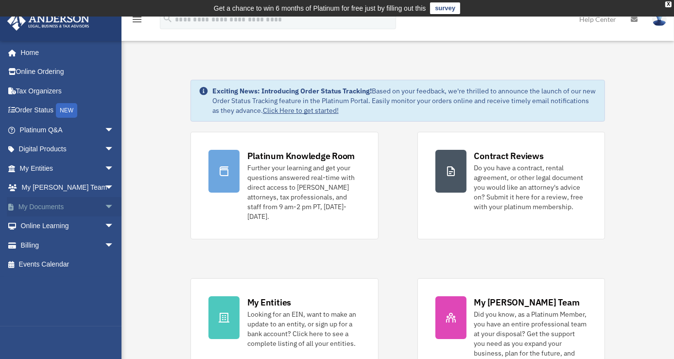
click at [105, 205] on span "arrow_drop_down" at bounding box center [114, 207] width 19 height 20
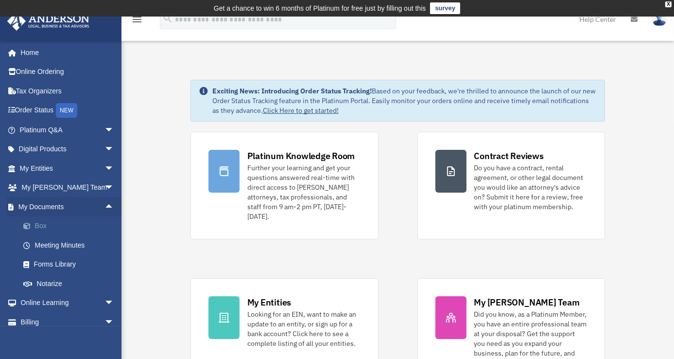
click at [40, 224] on link "Box" at bounding box center [71, 225] width 115 height 19
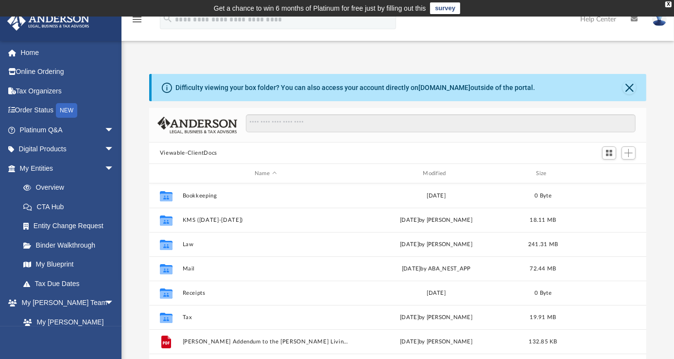
scroll to position [213, 490]
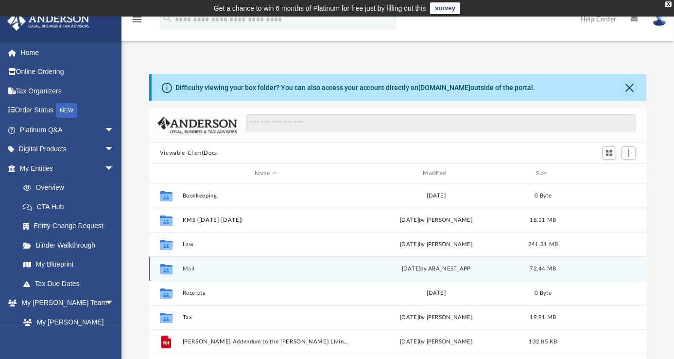
click at [189, 267] on button "Mail" at bounding box center [265, 268] width 166 height 6
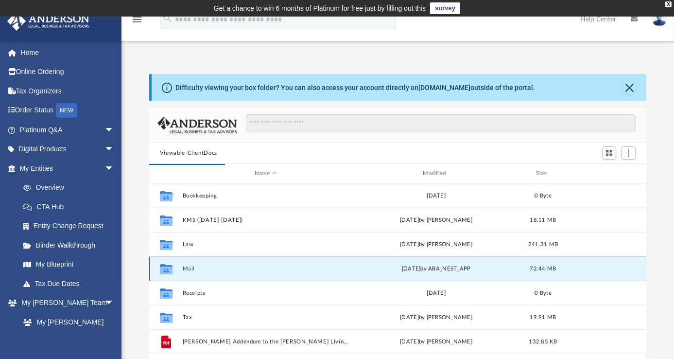
click at [189, 267] on button "Mail" at bounding box center [265, 268] width 166 height 6
click at [186, 267] on button "Mail" at bounding box center [265, 268] width 166 height 6
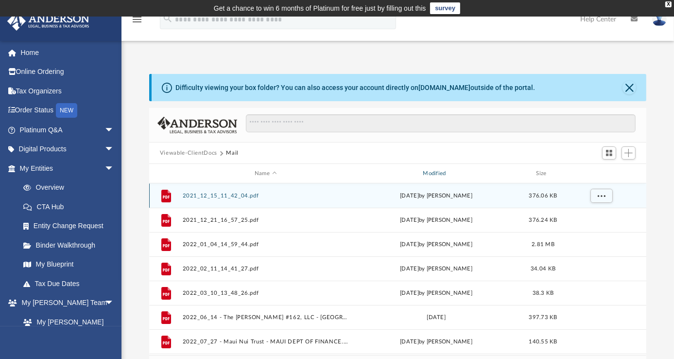
scroll to position [183, 490]
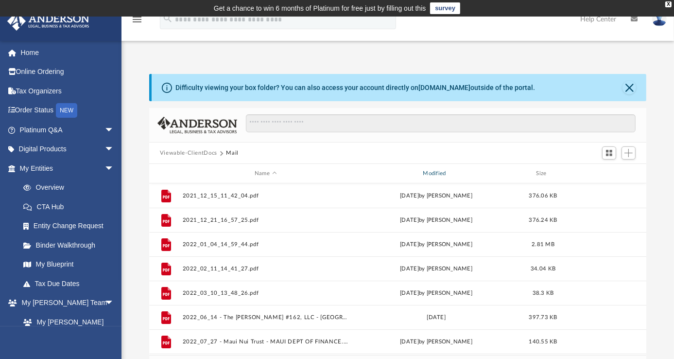
click at [439, 171] on div "Modified" at bounding box center [436, 173] width 167 height 9
click at [447, 171] on div "Modified" at bounding box center [436, 173] width 167 height 9
click at [443, 171] on div "Modified" at bounding box center [436, 173] width 167 height 9
click at [449, 172] on span "Modified" at bounding box center [449, 173] width 4 height 4
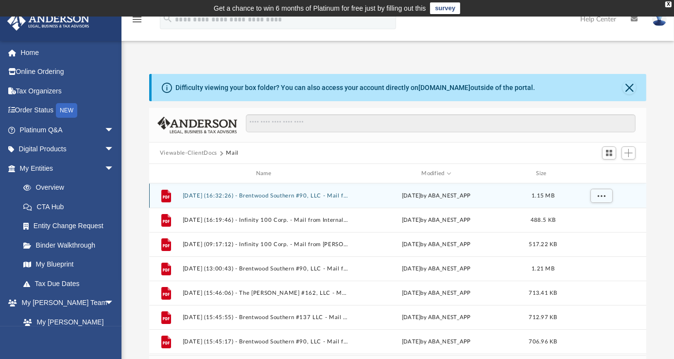
click at [288, 195] on button "[DATE] (16:32:26) - Brentwood Southern #90, LLC - Mail from Standard Guaranty I…" at bounding box center [265, 195] width 166 height 6
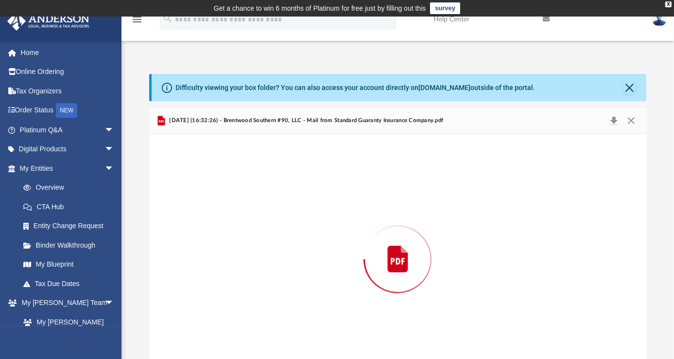
scroll to position [25, 0]
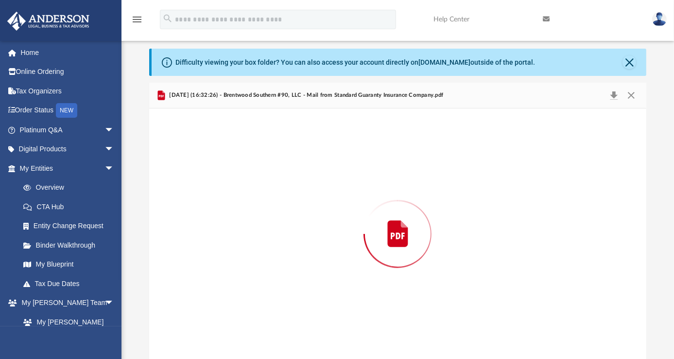
click at [288, 195] on div "Preview" at bounding box center [397, 233] width 497 height 251
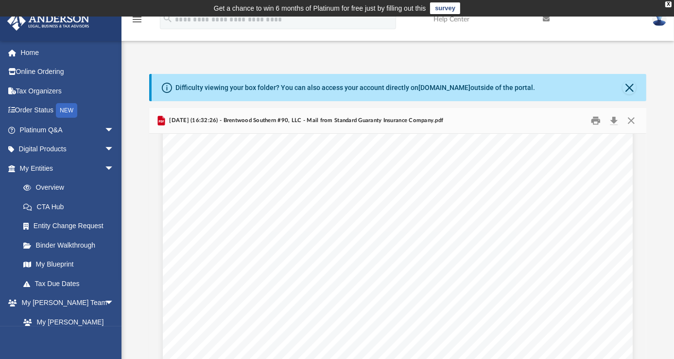
scroll to position [1268, 0]
click at [612, 120] on button "Download" at bounding box center [613, 120] width 17 height 15
click at [626, 86] on button "Close" at bounding box center [630, 88] width 14 height 14
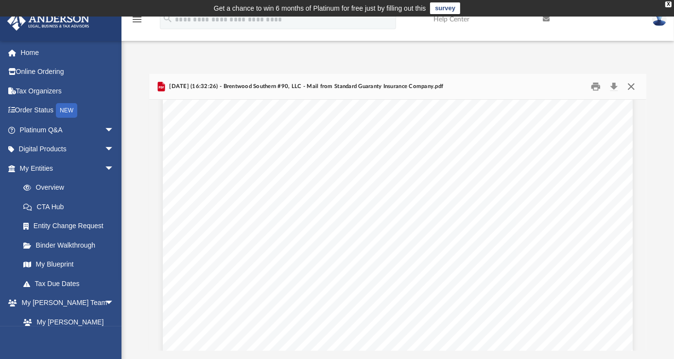
click at [634, 85] on button "Close" at bounding box center [631, 86] width 17 height 15
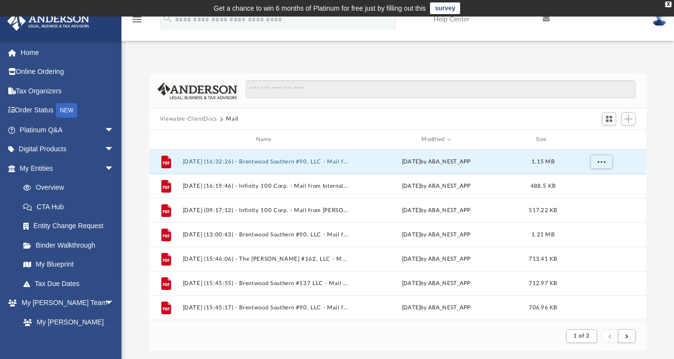
click at [657, 21] on img at bounding box center [659, 19] width 15 height 14
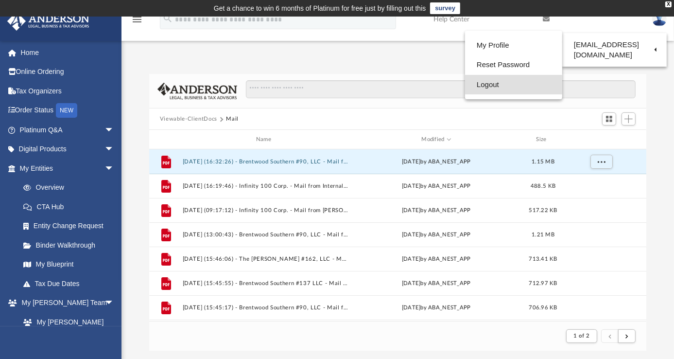
click at [490, 82] on link "Logout" at bounding box center [513, 85] width 97 height 20
